Goal: Task Accomplishment & Management: Use online tool/utility

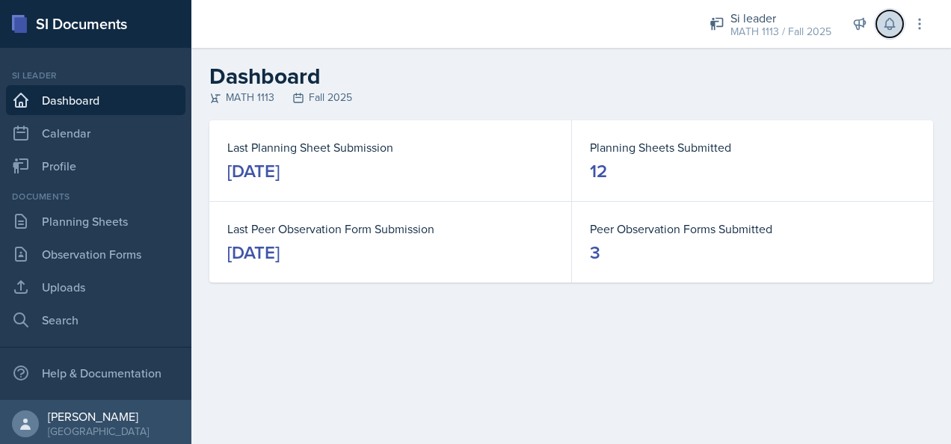
click at [886, 15] on button at bounding box center [890, 23] width 27 height 27
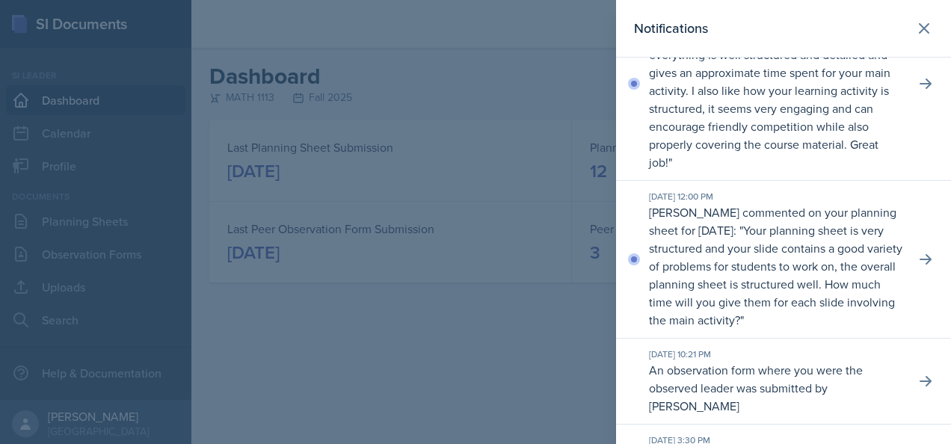
scroll to position [71, 0]
click at [920, 264] on icon at bounding box center [926, 259] width 12 height 10
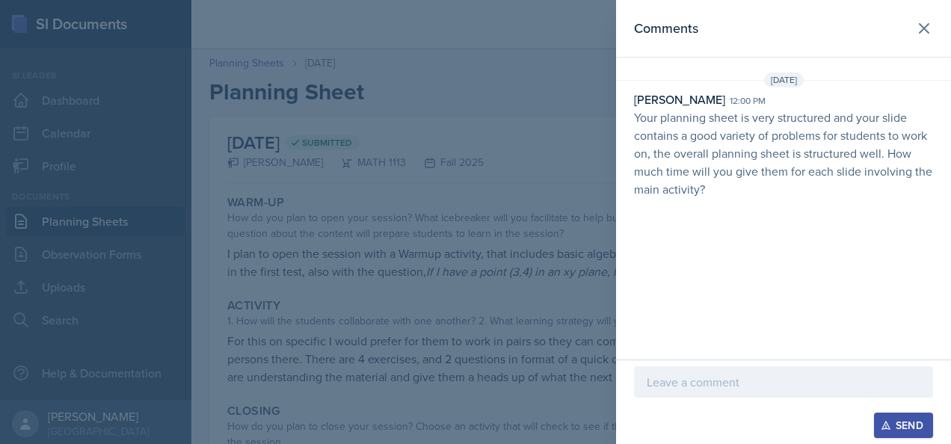
click at [743, 389] on p at bounding box center [784, 382] width 274 height 18
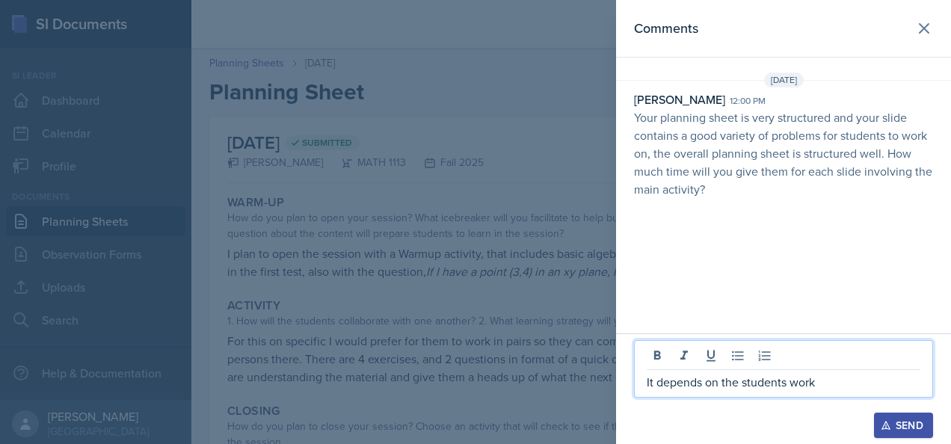
click at [913, 425] on div "Send" at bounding box center [904, 426] width 40 height 12
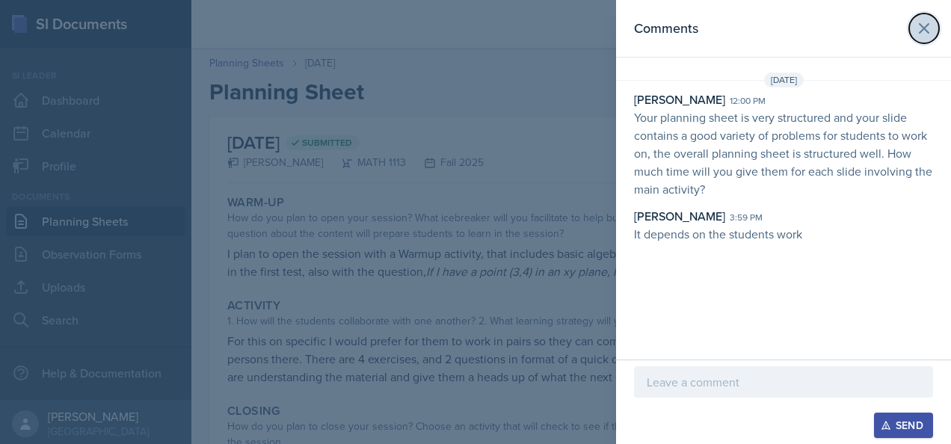
click at [923, 23] on icon at bounding box center [924, 28] width 18 height 18
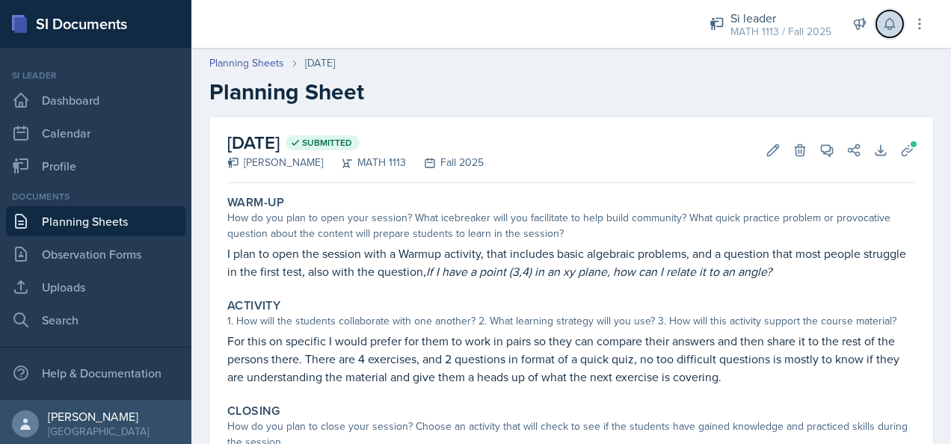
click at [889, 28] on icon at bounding box center [890, 24] width 10 height 11
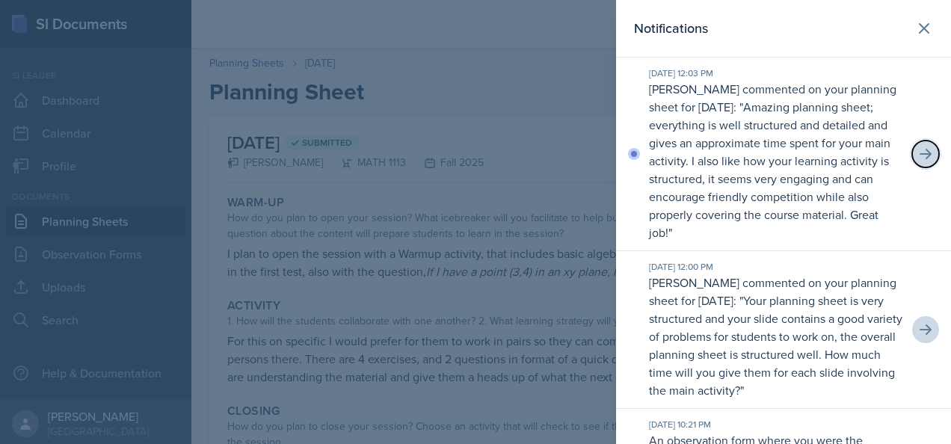
click at [918, 151] on icon at bounding box center [925, 154] width 15 height 15
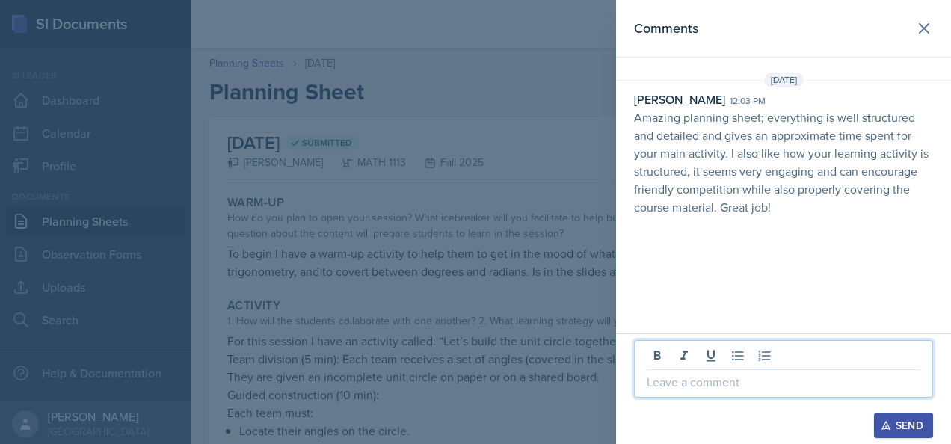
click at [658, 381] on p at bounding box center [784, 382] width 274 height 18
click at [905, 427] on div "Send" at bounding box center [904, 426] width 40 height 12
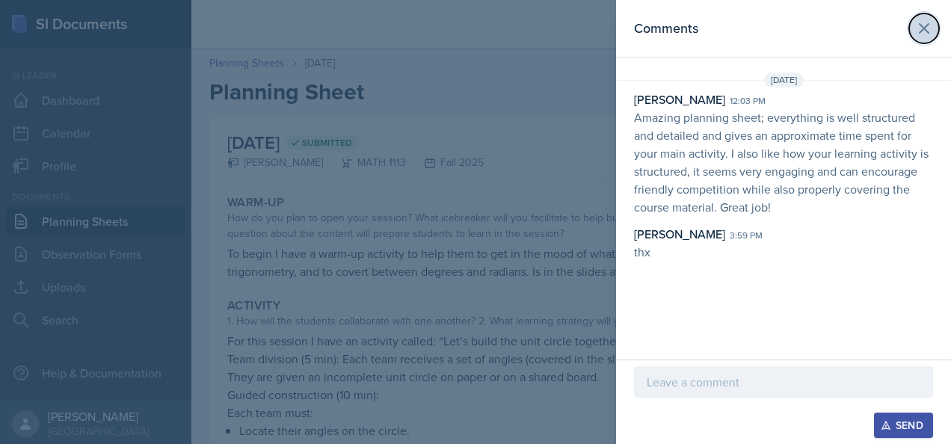
click at [930, 34] on icon at bounding box center [924, 28] width 18 height 18
